Goal: Task Accomplishment & Management: Manage account settings

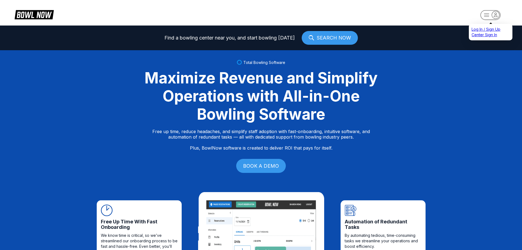
click at [486, 12] on rect "button" at bounding box center [491, 15] width 20 height 10
click at [487, 38] on div "Center Sign In" at bounding box center [491, 34] width 38 height 5
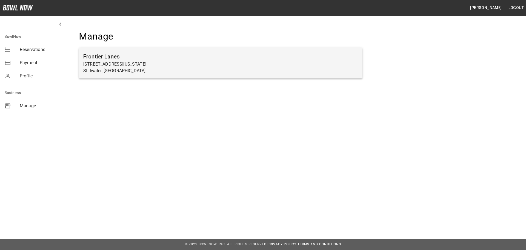
click at [146, 61] on p "[STREET_ADDRESS][US_STATE]" at bounding box center [220, 64] width 275 height 7
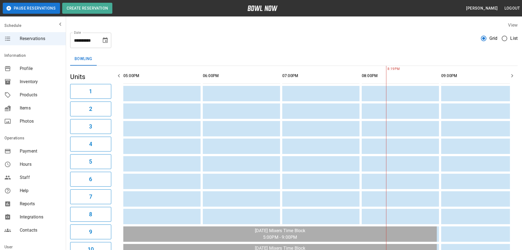
scroll to position [0, 13]
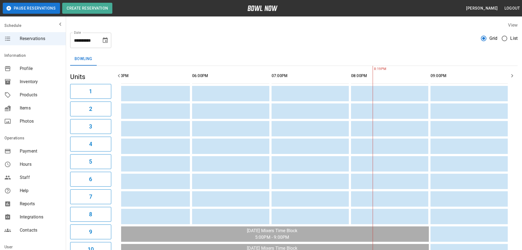
click at [28, 151] on span "Payment" at bounding box center [41, 151] width 42 height 7
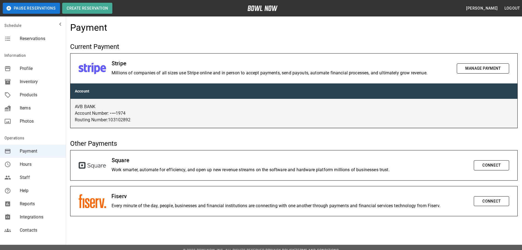
click at [476, 68] on button "Manage Payment" at bounding box center [483, 68] width 52 height 10
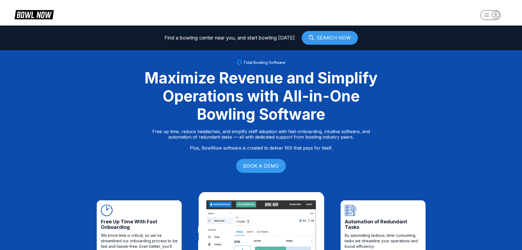
click at [485, 13] on rect "button" at bounding box center [491, 15] width 20 height 10
click at [481, 40] on div "Center Sign In" at bounding box center [491, 43] width 38 height 10
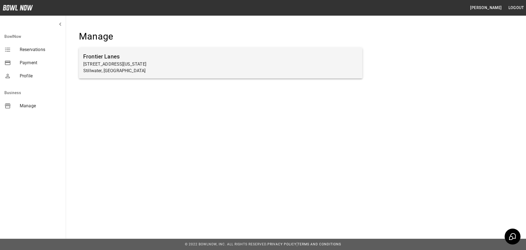
click at [108, 65] on p "[STREET_ADDRESS][US_STATE]" at bounding box center [220, 64] width 275 height 7
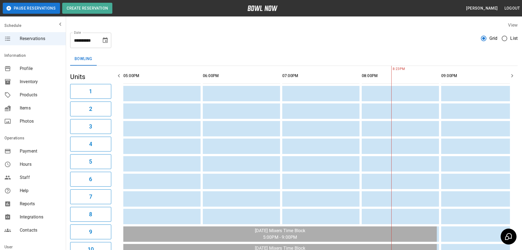
scroll to position [0, 13]
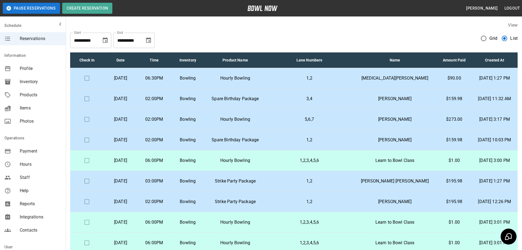
click at [105, 40] on icon "Choose date, selected date is Sep 29, 2025" at bounding box center [105, 40] width 7 height 7
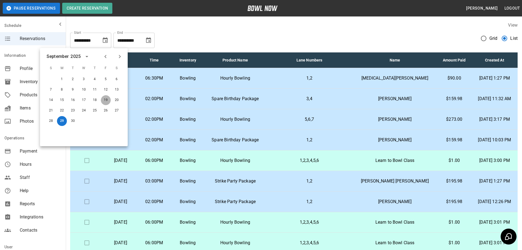
click at [106, 98] on button "19" at bounding box center [106, 100] width 10 height 10
type input "**********"
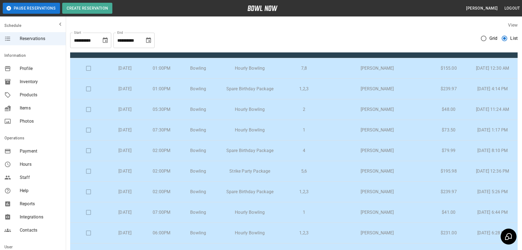
scroll to position [0, 0]
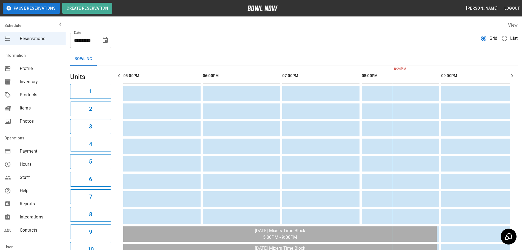
scroll to position [0, 13]
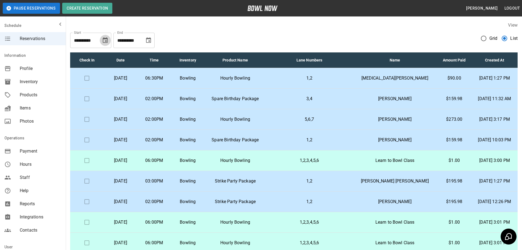
click at [105, 38] on icon "Choose date, selected date is Sep 29, 2025" at bounding box center [105, 39] width 5 height 5
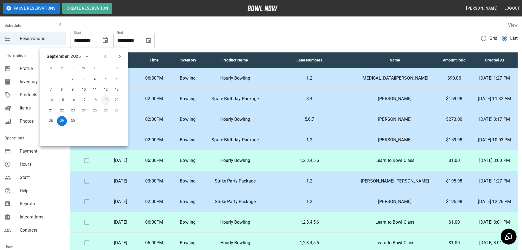
click at [104, 98] on button "19" at bounding box center [106, 100] width 10 height 10
type input "**********"
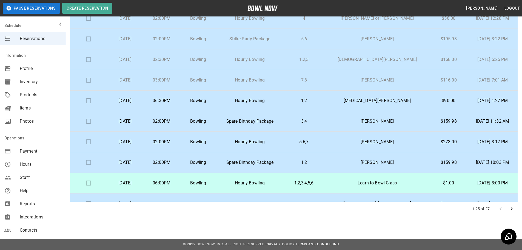
scroll to position [327, 0]
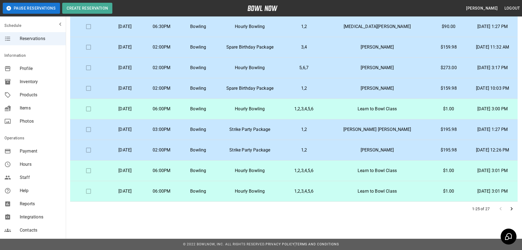
click at [511, 209] on icon "Go to next page" at bounding box center [512, 208] width 7 height 7
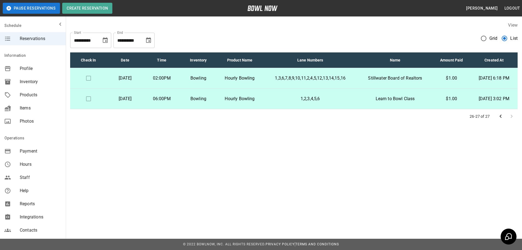
scroll to position [0, 0]
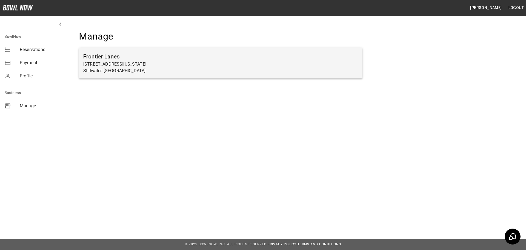
click at [105, 63] on p "[STREET_ADDRESS][US_STATE]" at bounding box center [220, 64] width 275 height 7
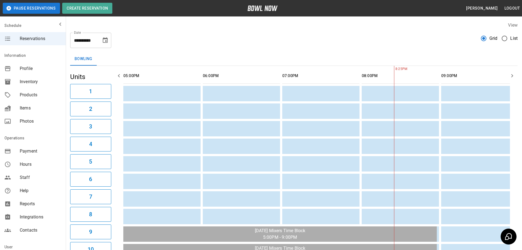
scroll to position [0, 13]
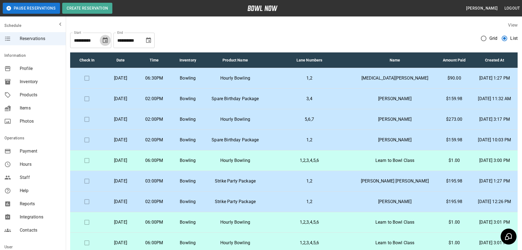
click at [105, 40] on icon "Choose date, selected date is Sep 29, 2025" at bounding box center [105, 40] width 7 height 7
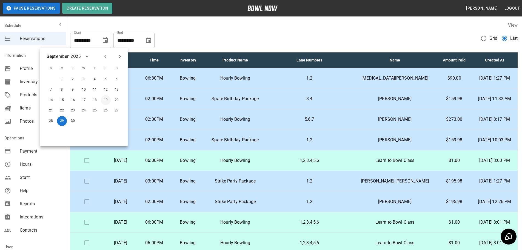
click at [104, 96] on button "19" at bounding box center [106, 100] width 10 height 10
type input "**********"
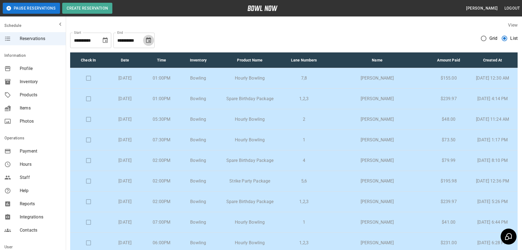
click at [150, 38] on icon "Choose date, selected date is Oct 29, 2025" at bounding box center [148, 39] width 5 height 5
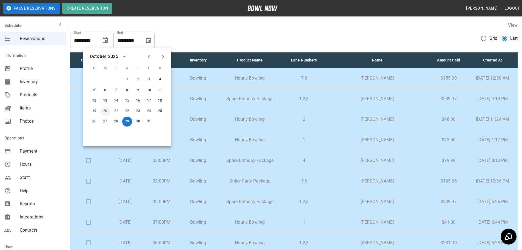
click at [104, 110] on button "20" at bounding box center [105, 111] width 10 height 10
type input "**********"
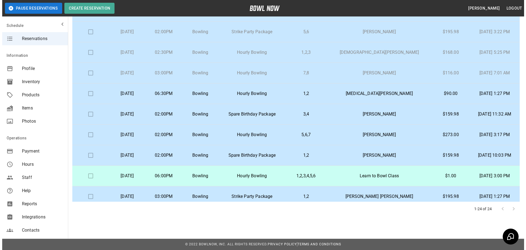
scroll to position [251, 0]
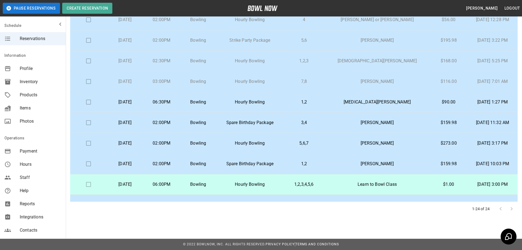
click at [382, 162] on p "[PERSON_NAME]" at bounding box center [377, 163] width 96 height 7
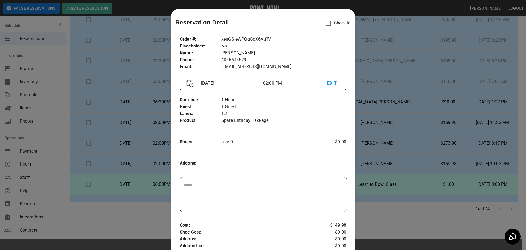
scroll to position [9, 0]
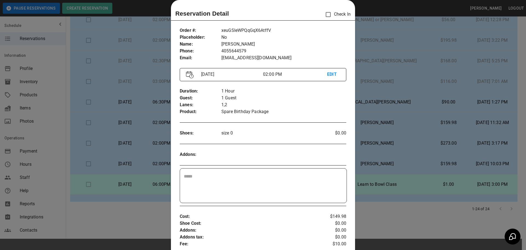
click at [369, 206] on div at bounding box center [263, 125] width 526 height 250
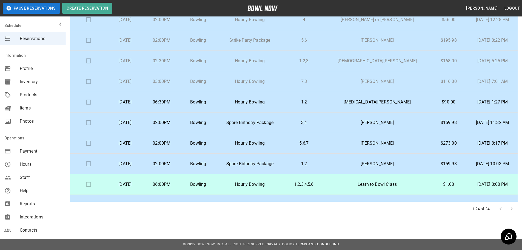
click at [387, 121] on p "[PERSON_NAME]" at bounding box center [377, 122] width 96 height 7
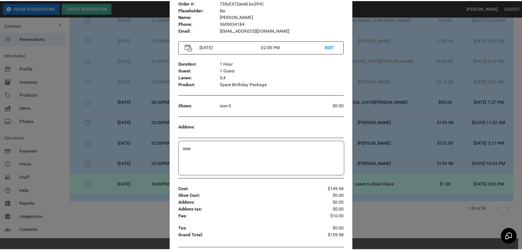
scroll to position [64, 0]
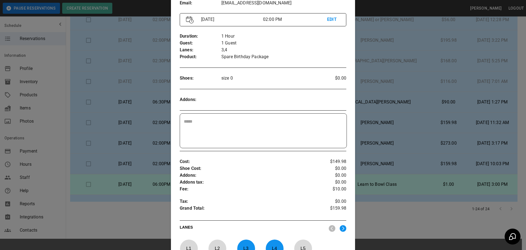
click at [408, 80] on div at bounding box center [263, 125] width 526 height 250
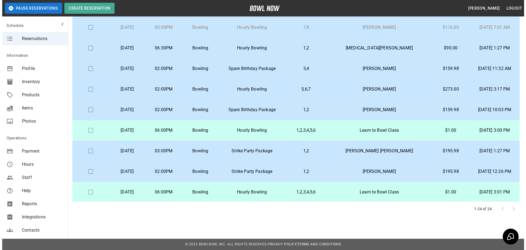
scroll to position [306, 0]
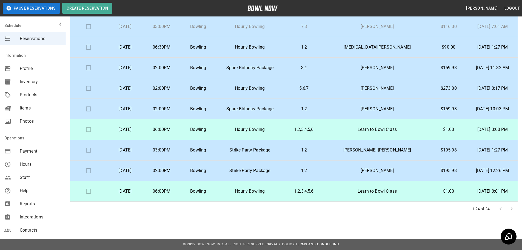
click at [387, 147] on p "[PERSON_NAME] [PERSON_NAME]" at bounding box center [377, 150] width 96 height 7
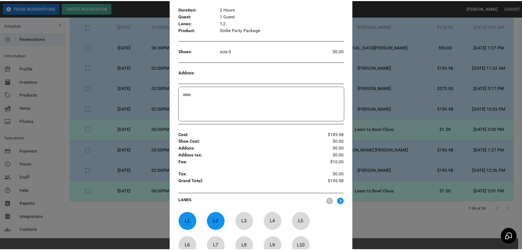
scroll to position [91, 0]
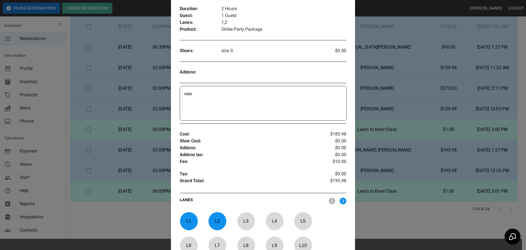
click at [414, 224] on div at bounding box center [263, 125] width 526 height 250
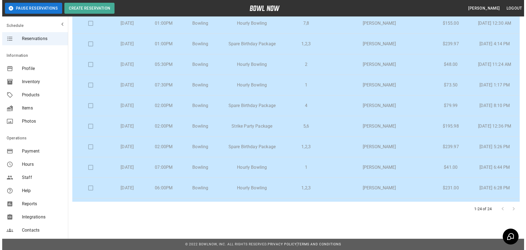
scroll to position [0, 0]
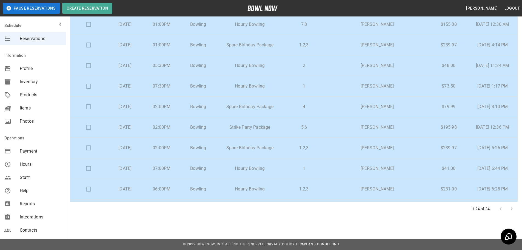
click at [379, 22] on p "[PERSON_NAME]" at bounding box center [377, 24] width 96 height 7
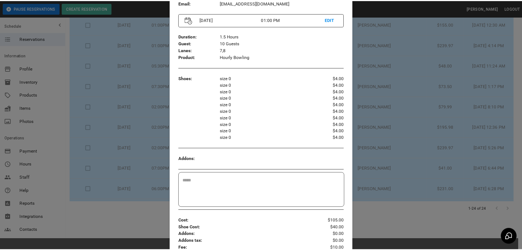
scroll to position [91, 0]
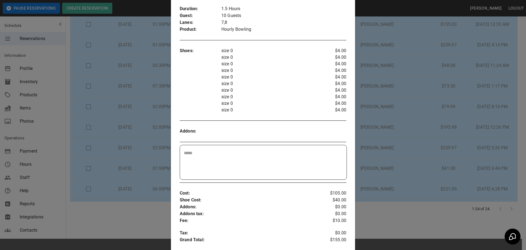
click at [405, 89] on div at bounding box center [263, 125] width 526 height 250
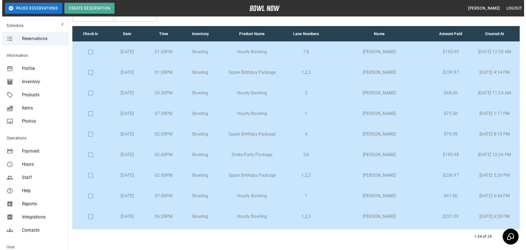
scroll to position [27, 0]
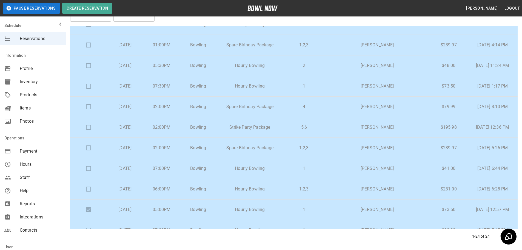
click at [379, 65] on p "[PERSON_NAME]" at bounding box center [377, 65] width 96 height 7
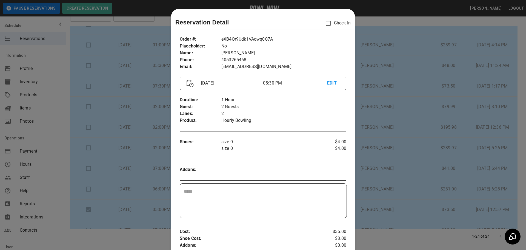
scroll to position [9, 0]
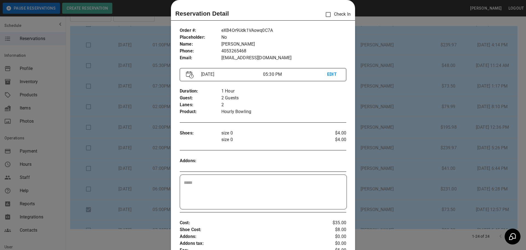
click at [401, 121] on div at bounding box center [263, 125] width 526 height 250
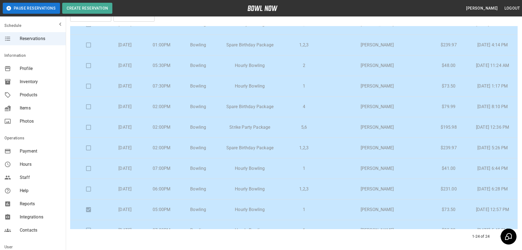
click at [398, 126] on p "[PERSON_NAME]" at bounding box center [377, 127] width 96 height 7
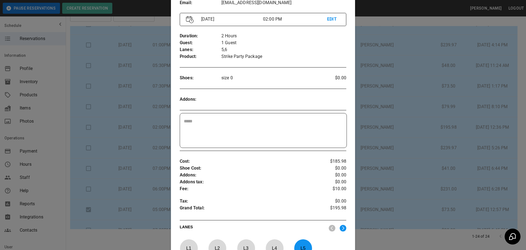
scroll to position [91, 0]
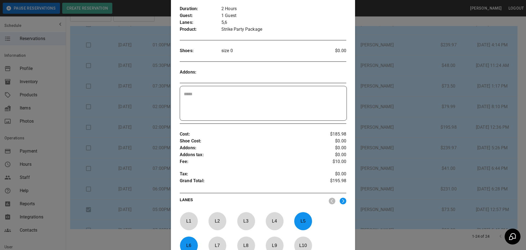
click at [358, 141] on div at bounding box center [263, 125] width 526 height 250
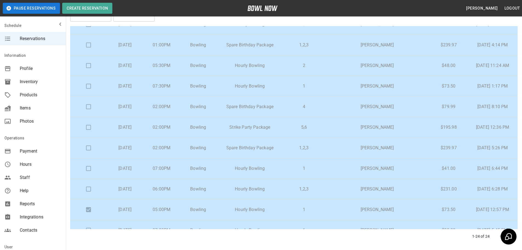
click at [388, 84] on p "[PERSON_NAME]" at bounding box center [377, 86] width 96 height 7
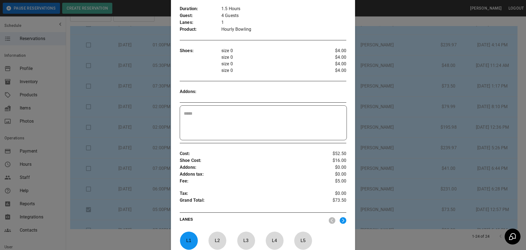
click at [387, 117] on div at bounding box center [263, 125] width 526 height 250
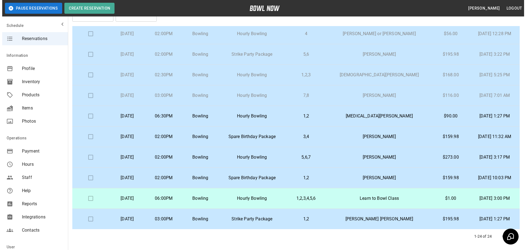
scroll to position [274, 0]
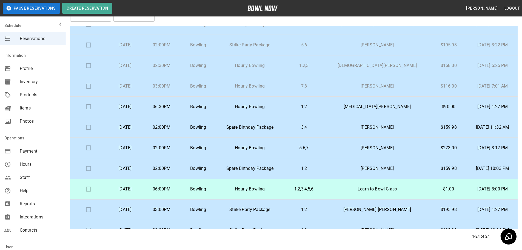
click at [395, 147] on p "[PERSON_NAME]" at bounding box center [377, 147] width 96 height 7
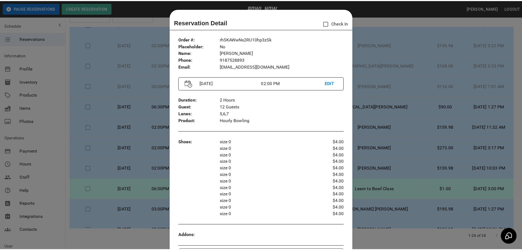
scroll to position [9, 0]
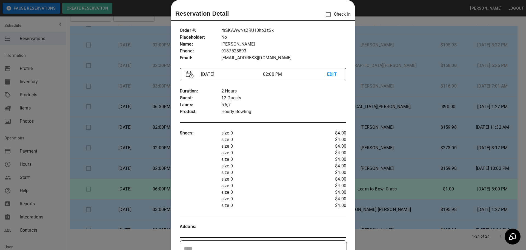
click at [393, 18] on div at bounding box center [263, 125] width 526 height 250
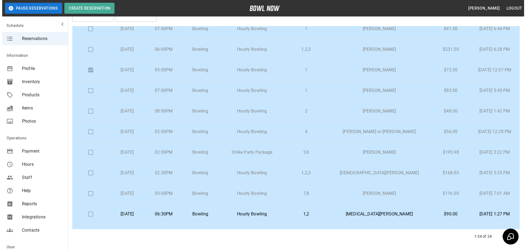
scroll to position [137, 0]
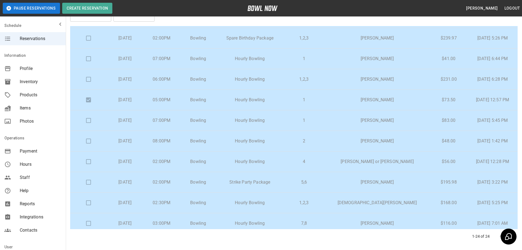
click at [383, 57] on p "[PERSON_NAME]" at bounding box center [377, 58] width 96 height 7
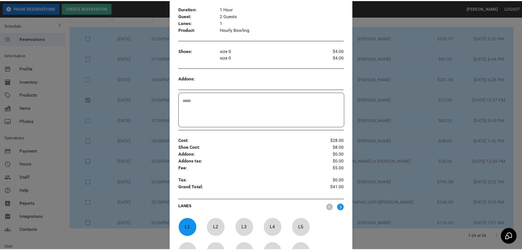
scroll to position [64, 0]
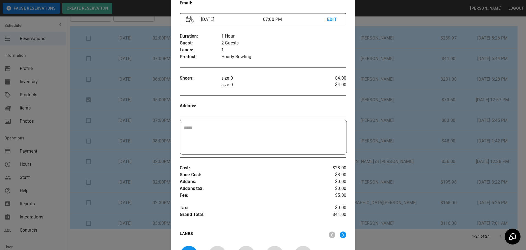
click at [404, 138] on div at bounding box center [263, 125] width 526 height 250
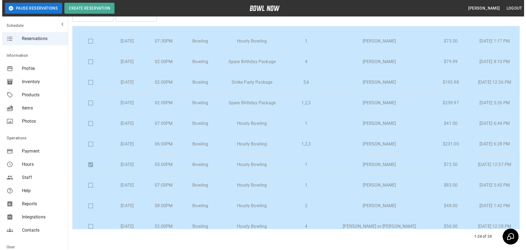
scroll to position [82, 0]
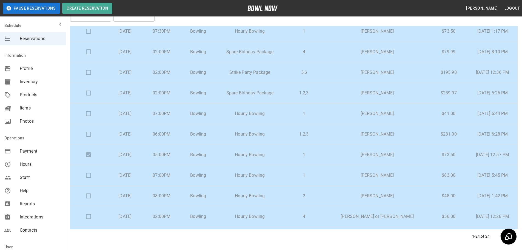
click at [389, 131] on p "[PERSON_NAME]" at bounding box center [377, 134] width 96 height 7
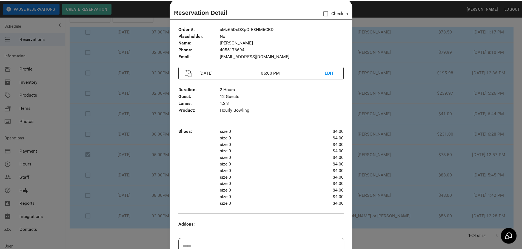
scroll to position [9, 0]
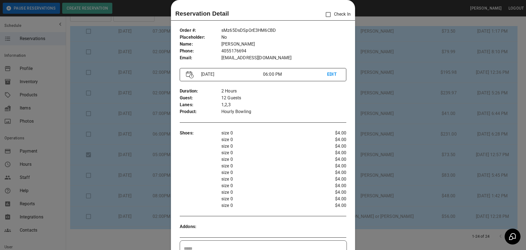
click at [410, 104] on div at bounding box center [263, 125] width 526 height 250
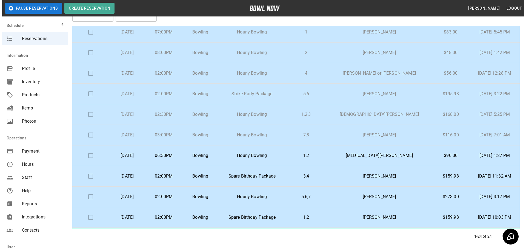
scroll to position [247, 0]
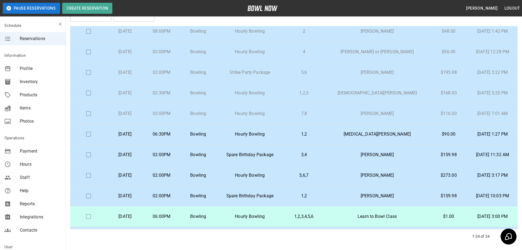
click at [384, 132] on p "[MEDICAL_DATA][PERSON_NAME]" at bounding box center [377, 134] width 96 height 7
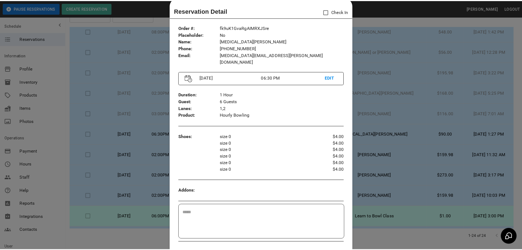
scroll to position [9, 0]
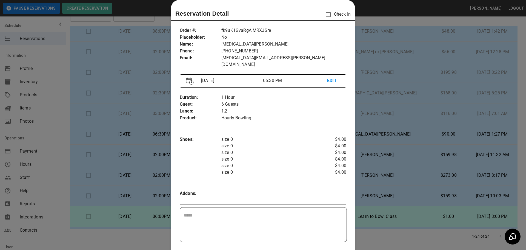
click at [403, 103] on div at bounding box center [263, 125] width 526 height 250
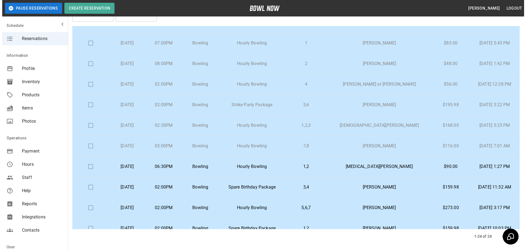
scroll to position [192, 0]
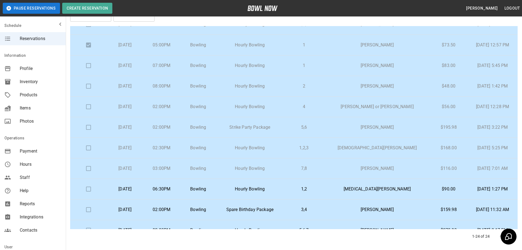
click at [374, 66] on p "[PERSON_NAME]" at bounding box center [377, 65] width 96 height 7
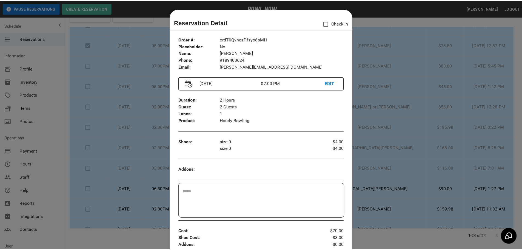
scroll to position [9, 0]
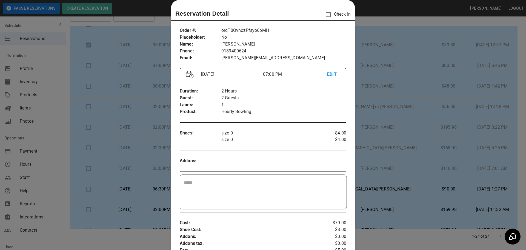
click at [397, 23] on div at bounding box center [263, 125] width 526 height 250
